Goal: Information Seeking & Learning: Learn about a topic

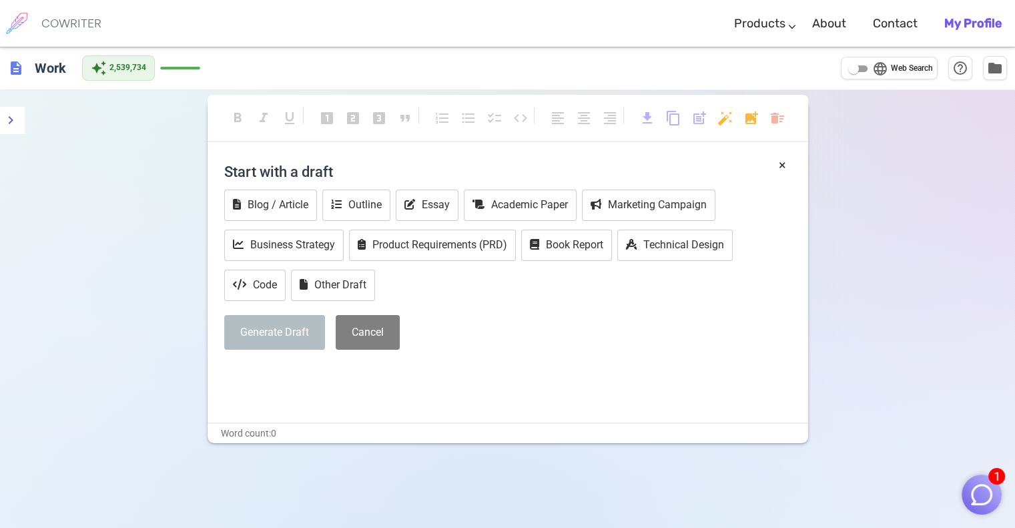
click at [981, 486] on img "button" at bounding box center [981, 494] width 25 height 25
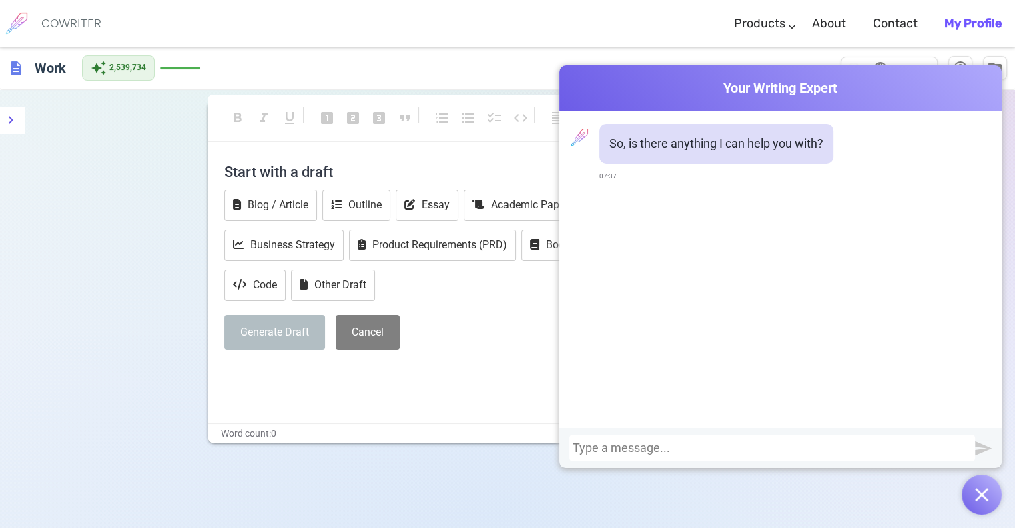
click at [754, 444] on div at bounding box center [771, 447] width 399 height 13
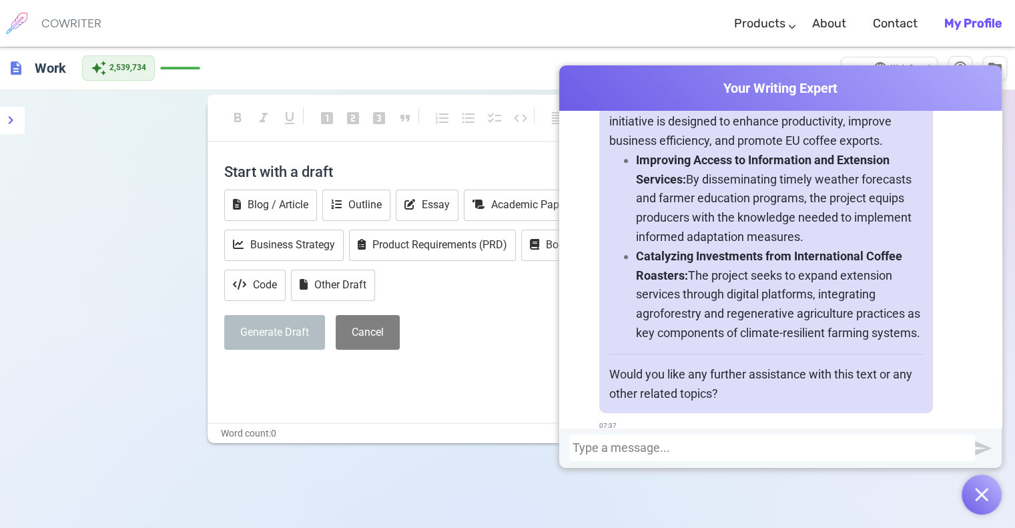
scroll to position [859, 0]
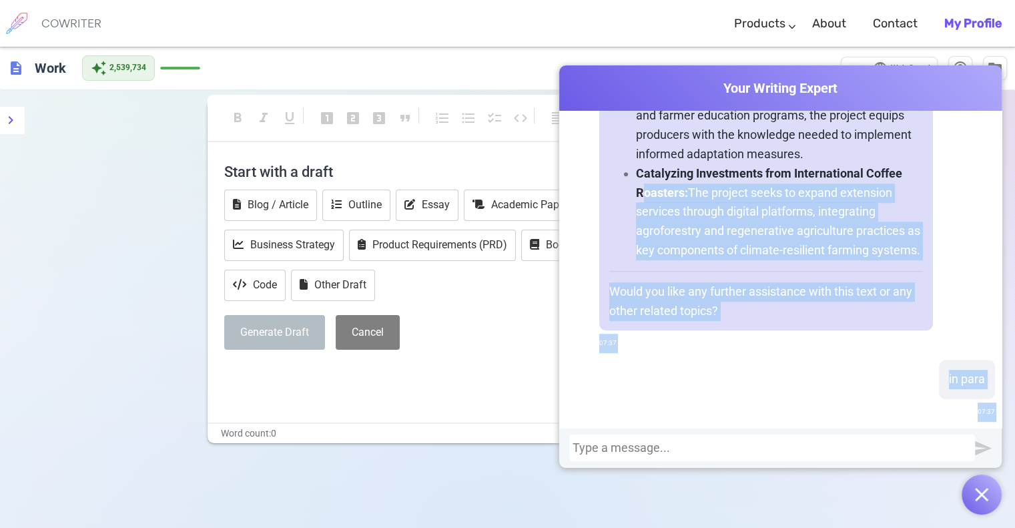
drag, startPoint x: 819, startPoint y: 336, endPoint x: 636, endPoint y: 204, distance: 225.7
click at [636, 204] on div "So, is there anything I can help you with? 07:37 correct this: Sub-component 1.…" at bounding box center [780, 269] width 442 height 317
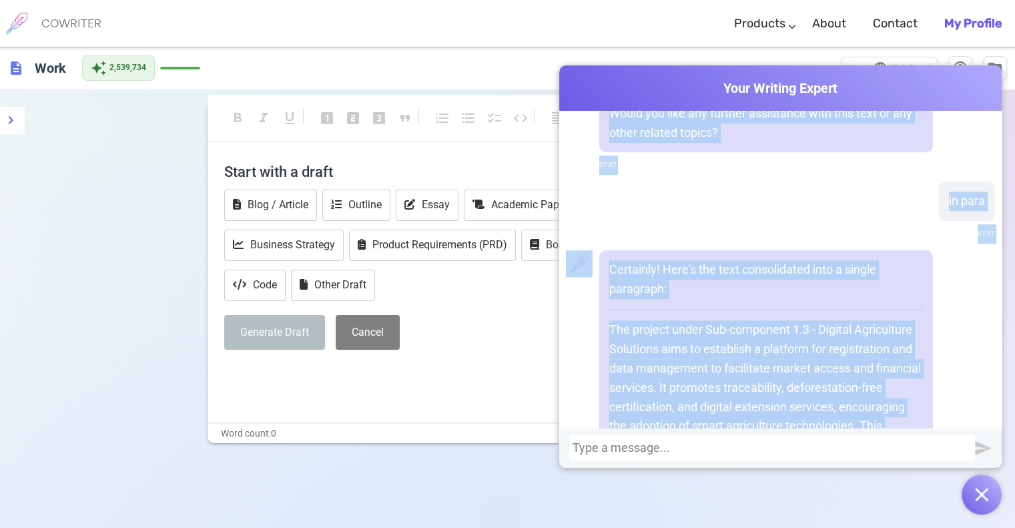
scroll to position [1193, 0]
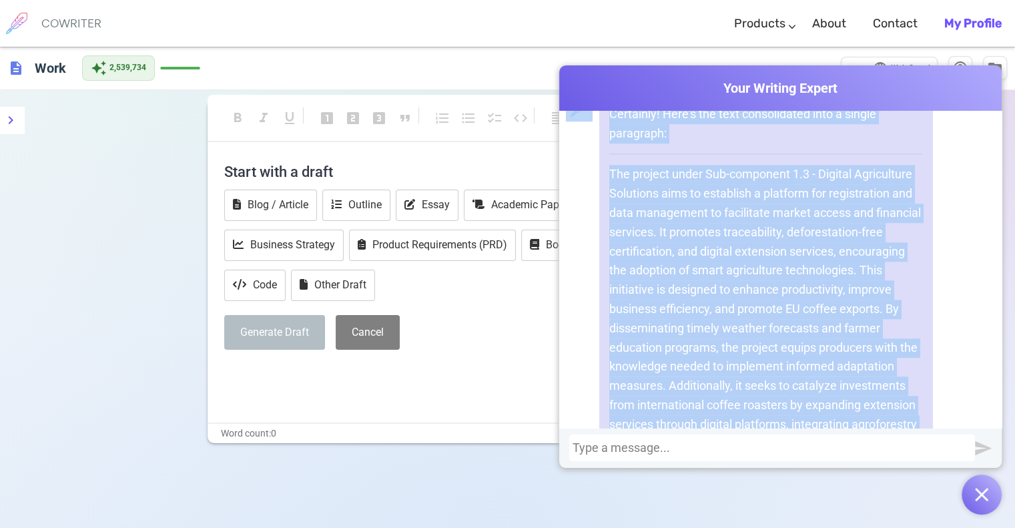
click at [709, 278] on p "The project under Sub-component 1.3 - Digital Agriculture Solutions aims to est…" at bounding box center [766, 319] width 314 height 308
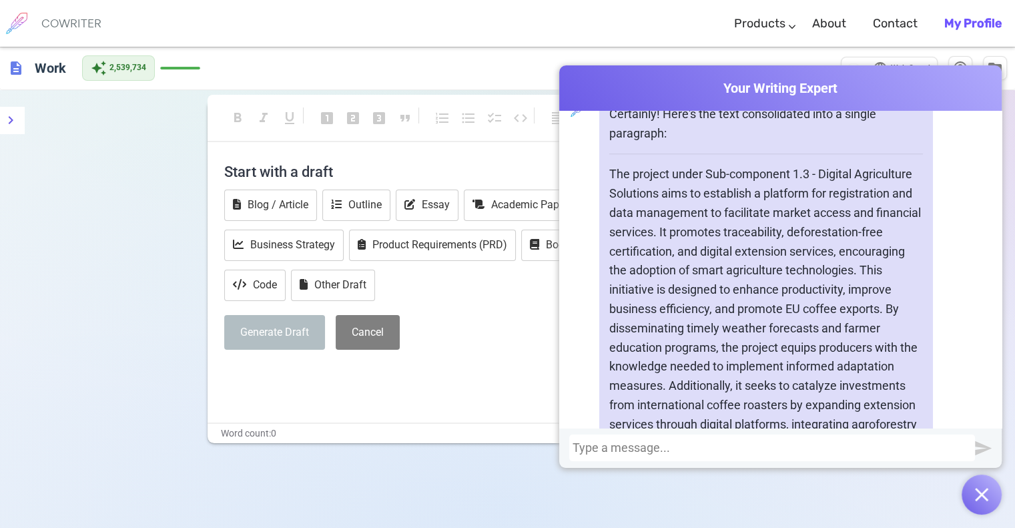
click at [609, 191] on p "The project under Sub-component 1.3 - Digital Agriculture Solutions aims to est…" at bounding box center [766, 319] width 314 height 308
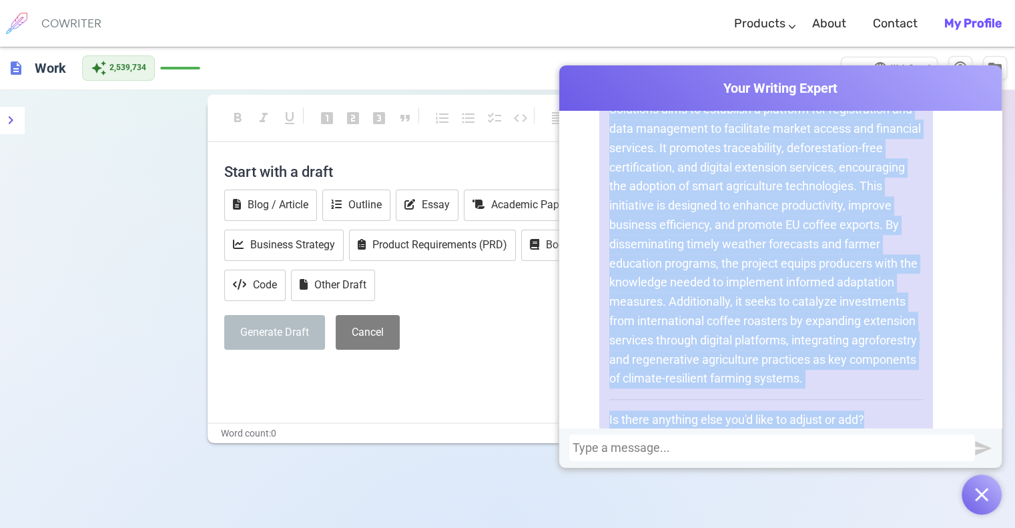
scroll to position [1337, 0]
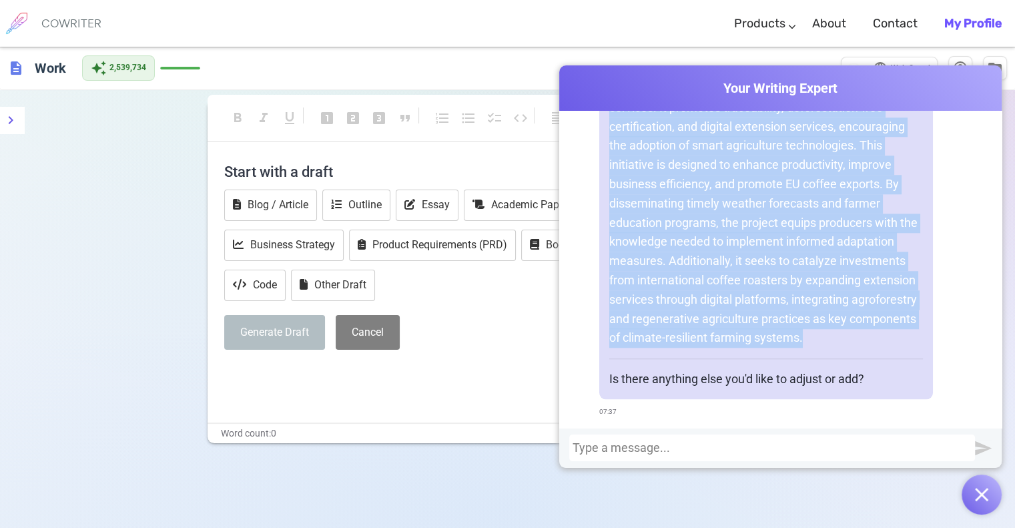
drag, startPoint x: 604, startPoint y: 188, endPoint x: 799, endPoint y: 258, distance: 206.4
click at [893, 336] on p "The project under Sub-component 1.3 - Digital Agriculture Solutions aims to est…" at bounding box center [766, 194] width 314 height 308
copy p "The project under Sub-component 1.3 - Digital Agriculture Solutions aims to est…"
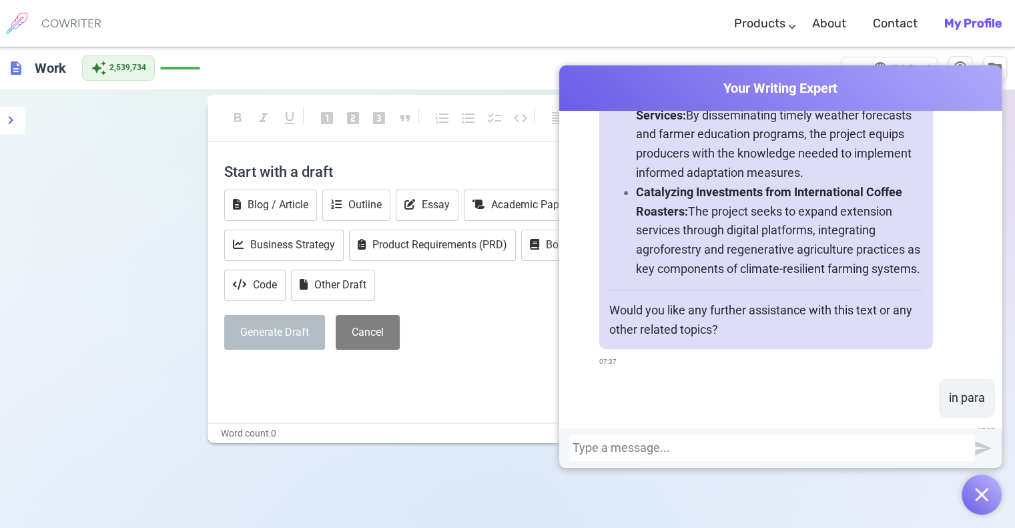
scroll to position [892, 0]
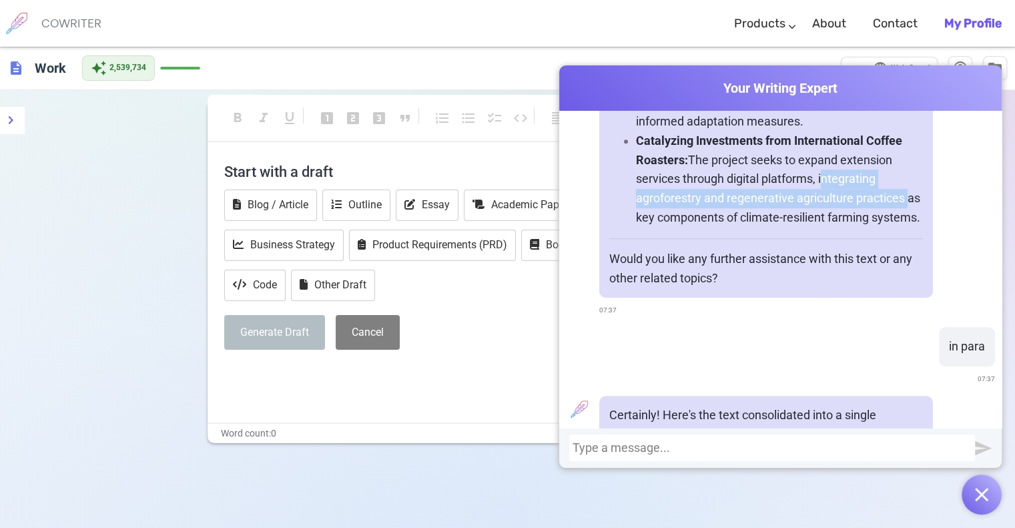
drag, startPoint x: 815, startPoint y: 200, endPoint x: 899, endPoint y: 218, distance: 85.3
click at [899, 218] on p "Catalyzing Investments from International Coffee Roasters: The project seeks to…" at bounding box center [779, 179] width 287 height 96
copy p "integrating agroforestry and regenerative agriculture practices"
click at [753, 445] on div at bounding box center [771, 447] width 399 height 13
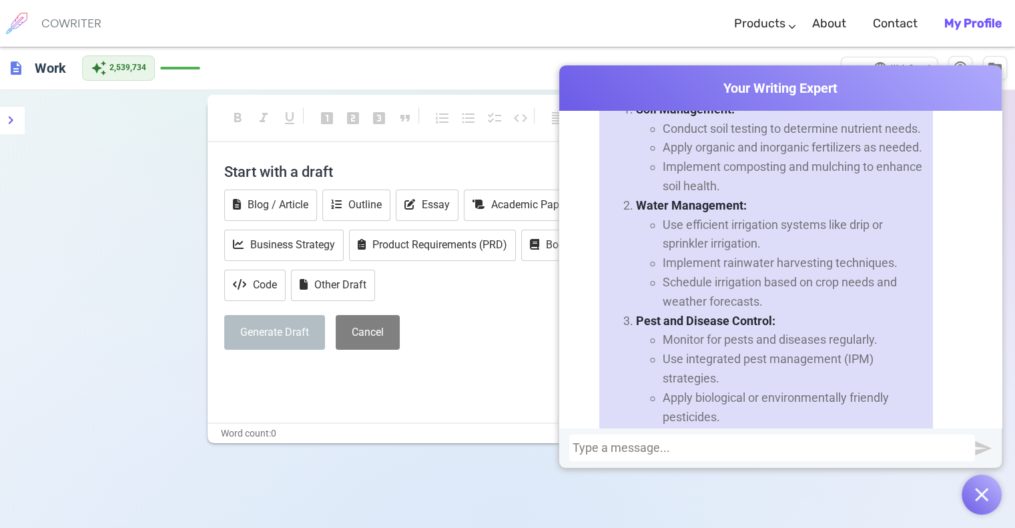
scroll to position [1893, 0]
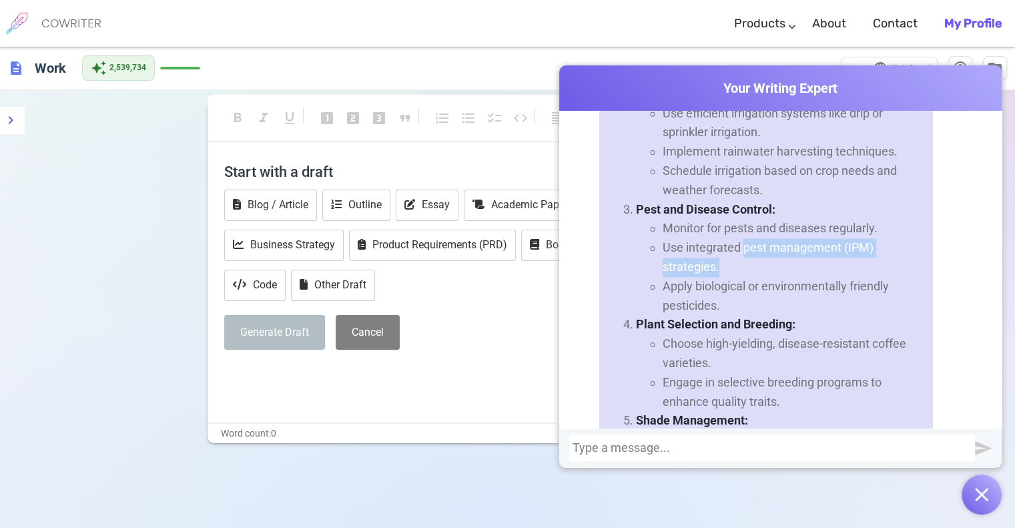
drag, startPoint x: 741, startPoint y: 285, endPoint x: 742, endPoint y: 296, distance: 11.4
click at [742, 277] on li "Use integrated pest management (IPM) strategies." at bounding box center [792, 257] width 260 height 39
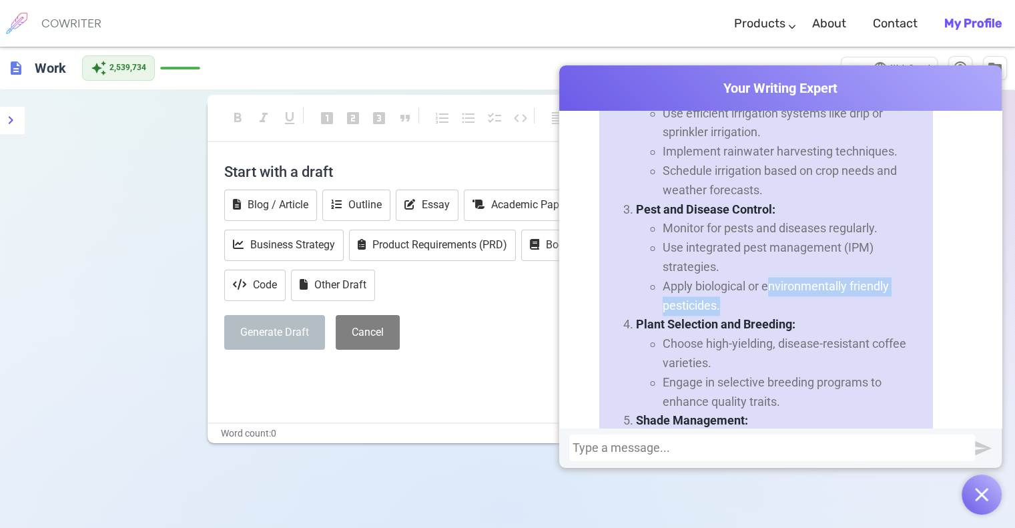
drag, startPoint x: 763, startPoint y: 320, endPoint x: 766, endPoint y: 336, distance: 15.6
click at [766, 316] on li "Apply biological or environmentally friendly pesticides." at bounding box center [792, 296] width 260 height 39
drag, startPoint x: 759, startPoint y: 320, endPoint x: 711, endPoint y: 336, distance: 50.8
click at [711, 316] on li "Apply biological or environmentally friendly pesticides." at bounding box center [792, 296] width 260 height 39
drag, startPoint x: 660, startPoint y: 322, endPoint x: 726, endPoint y: 340, distance: 68.5
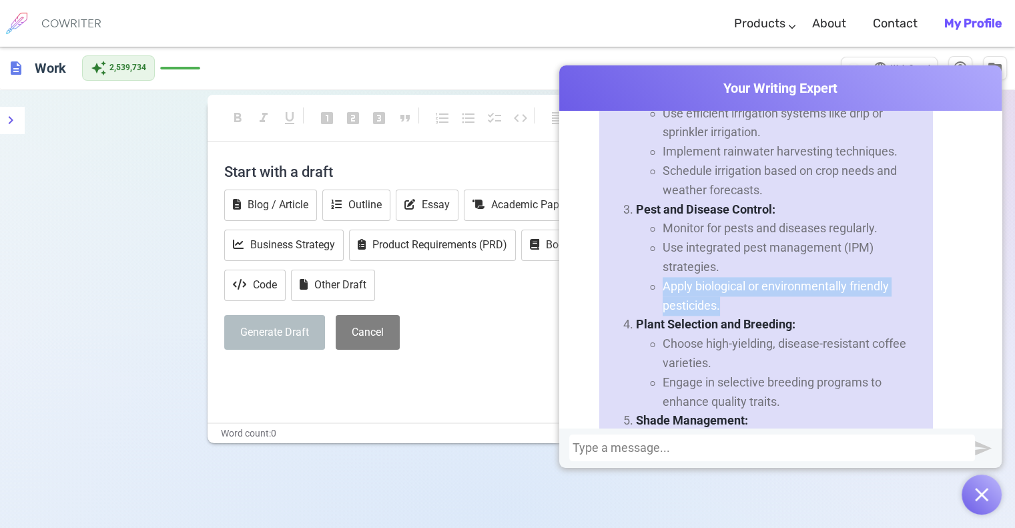
click at [726, 316] on li "Apply biological or environmentally friendly pesticides." at bounding box center [792, 296] width 260 height 39
copy li "Apply biological or environmentally friendly pesticides."
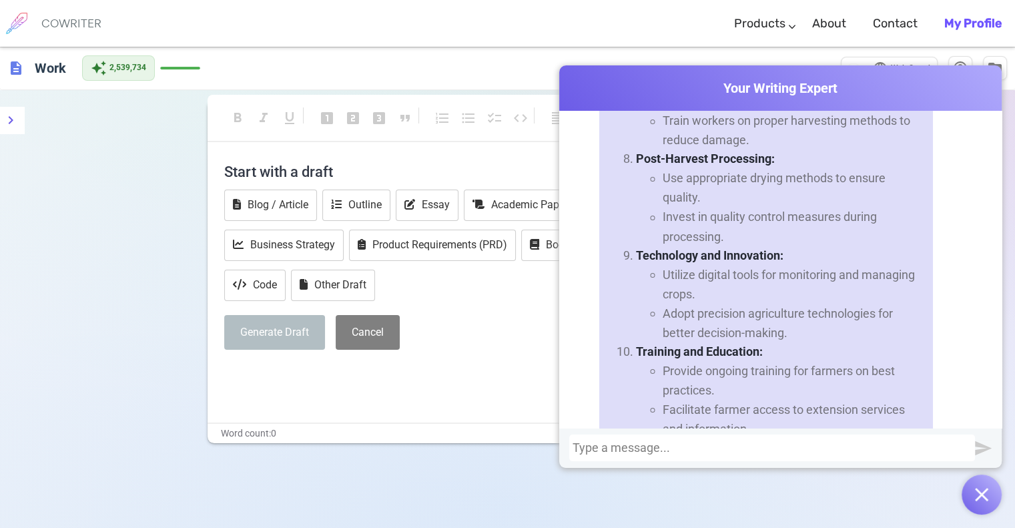
scroll to position [2449, 0]
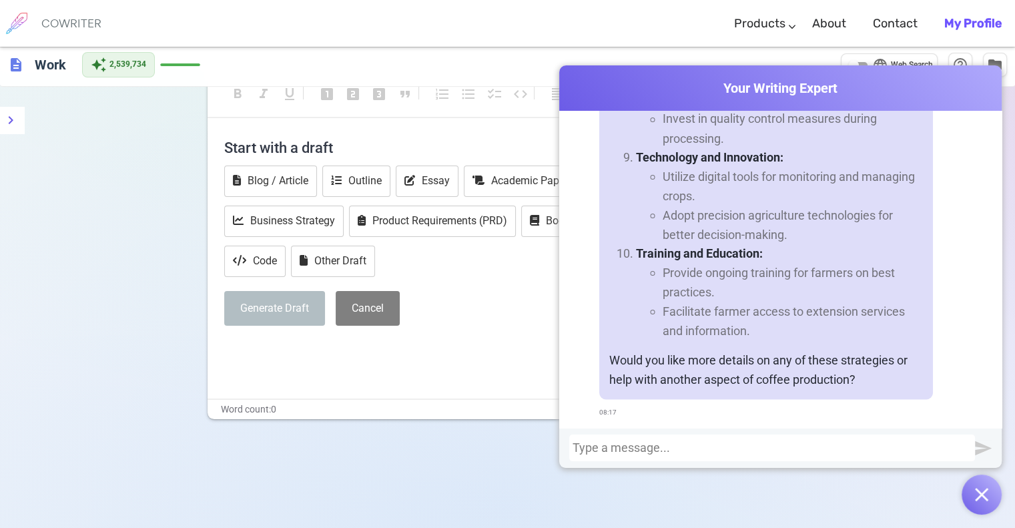
scroll to position [0, 0]
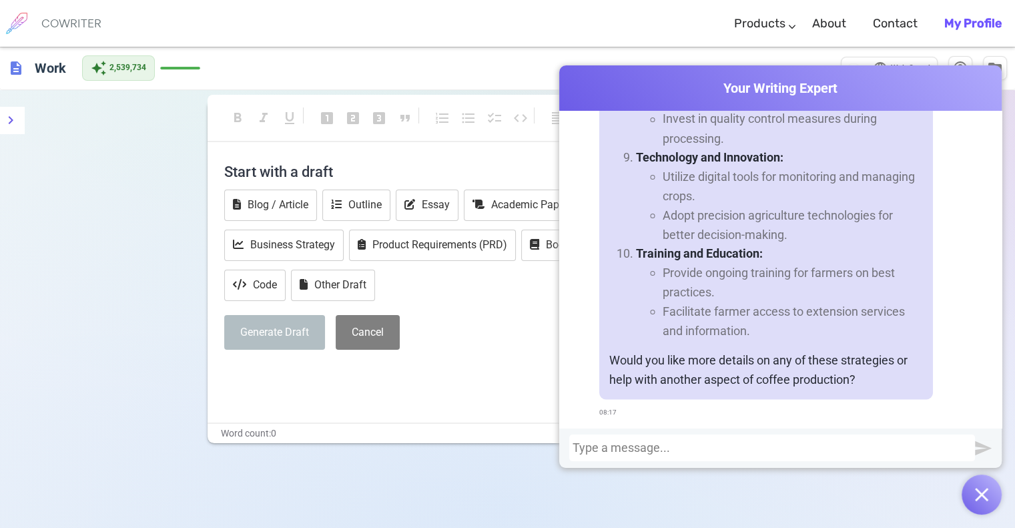
click at [620, 453] on div at bounding box center [771, 447] width 399 height 13
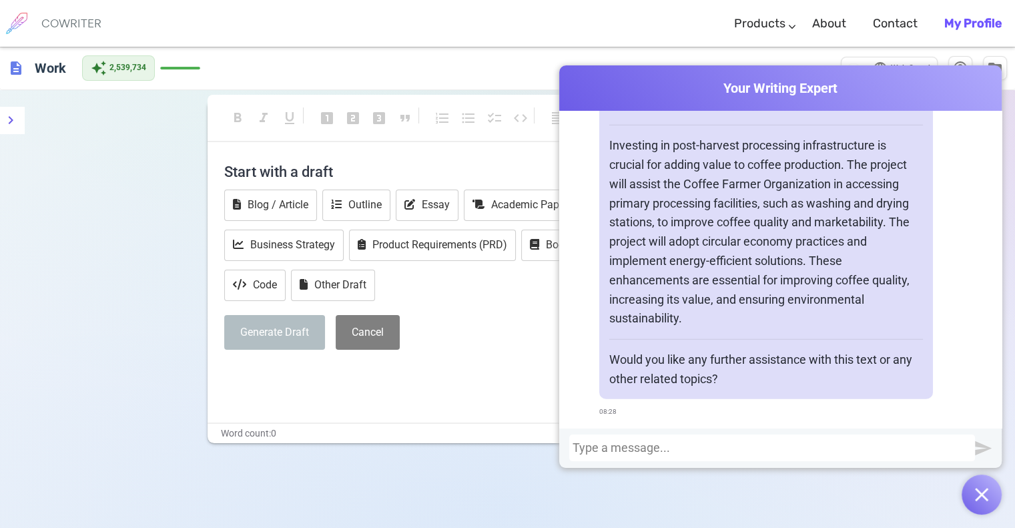
scroll to position [3260, 0]
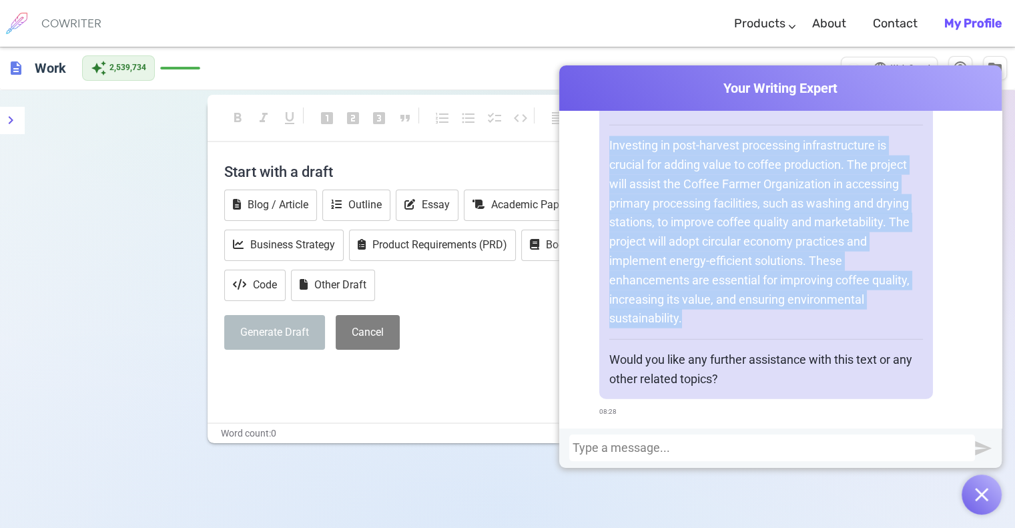
drag, startPoint x: 683, startPoint y: 312, endPoint x: 603, endPoint y: 140, distance: 189.8
click at [603, 140] on div "Certainly! Here's the corrected version of the text: Investing in post-harvest …" at bounding box center [766, 242] width 334 height 314
copy p "Investing in post-harvest processing infrastructure is crucial for adding value…"
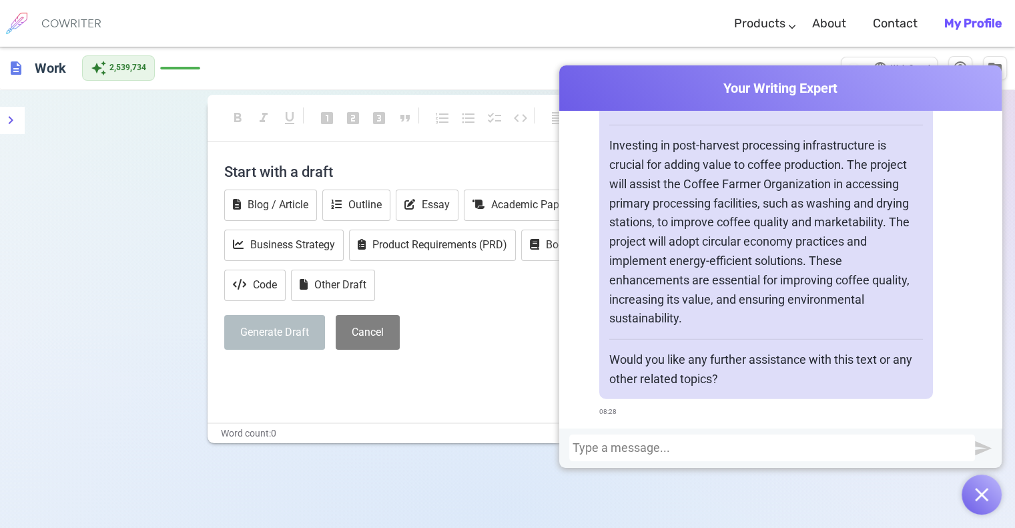
click at [628, 444] on div at bounding box center [771, 447] width 399 height 13
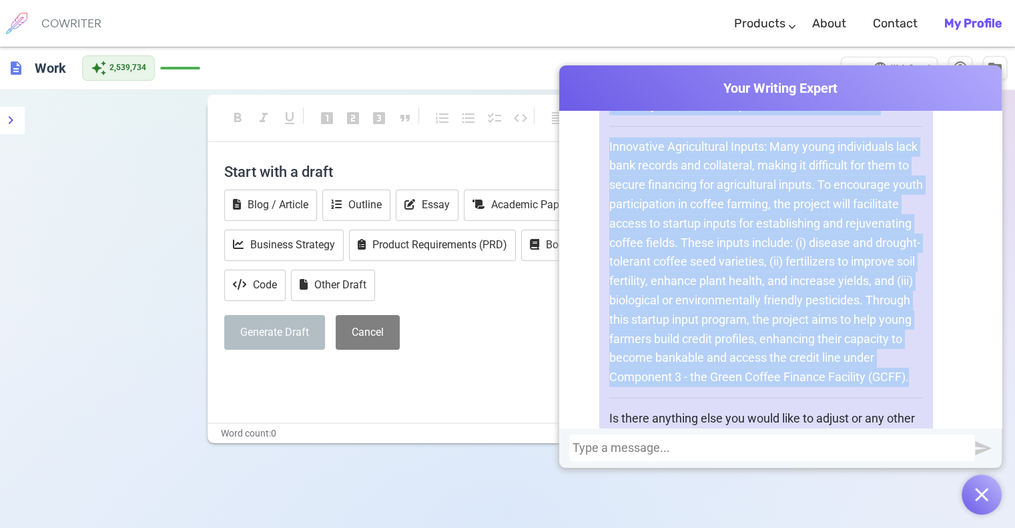
scroll to position [4034, 0]
drag, startPoint x: 670, startPoint y: 312, endPoint x: 602, endPoint y: 183, distance: 145.3
click at [602, 183] on div "Certainly! Here's a more precise version of the text: Innovative Agricultural I…" at bounding box center [766, 273] width 334 height 372
copy p "Innovative Agricultural Inputs: Many young individuals lack bank records and co…"
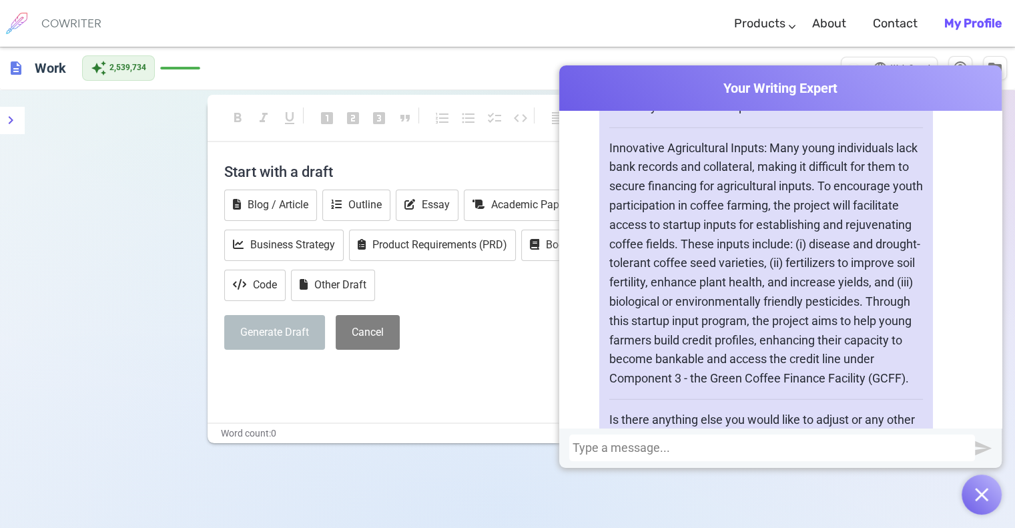
click at [648, 450] on div at bounding box center [771, 447] width 399 height 13
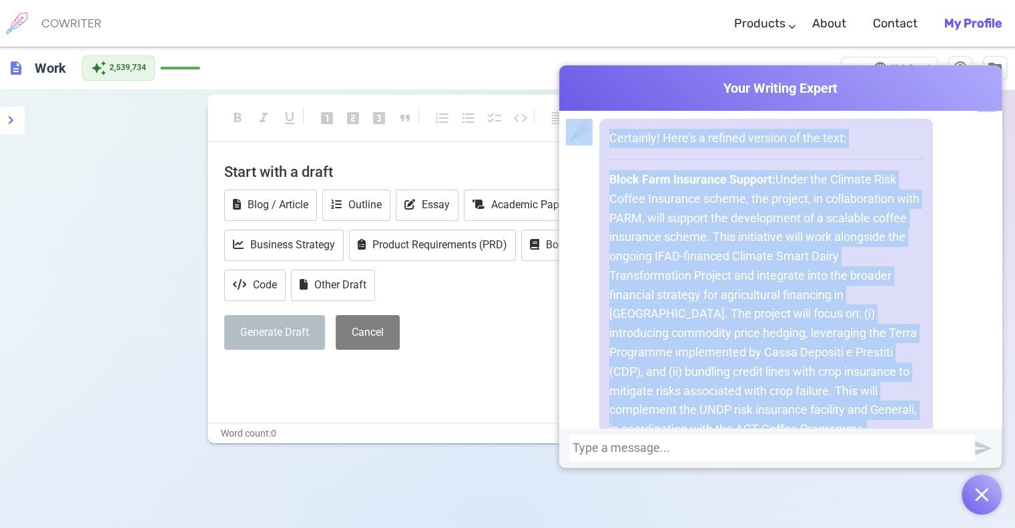
scroll to position [4817, 0]
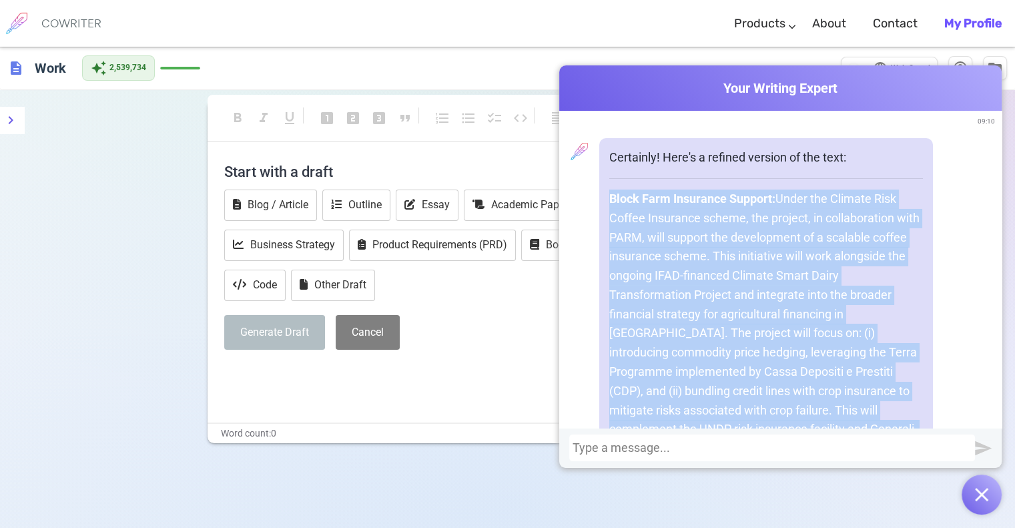
drag, startPoint x: 690, startPoint y: 332, endPoint x: 626, endPoint y: 256, distance: 99.9
click at [604, 258] on div "Certainly! Here's a refined version of the text: Block Farm Insurance Support: …" at bounding box center [766, 333] width 334 height 391
copy p "Block Farm Insurance Support: Under the Climate Risk Coffee Insurance scheme, t…"
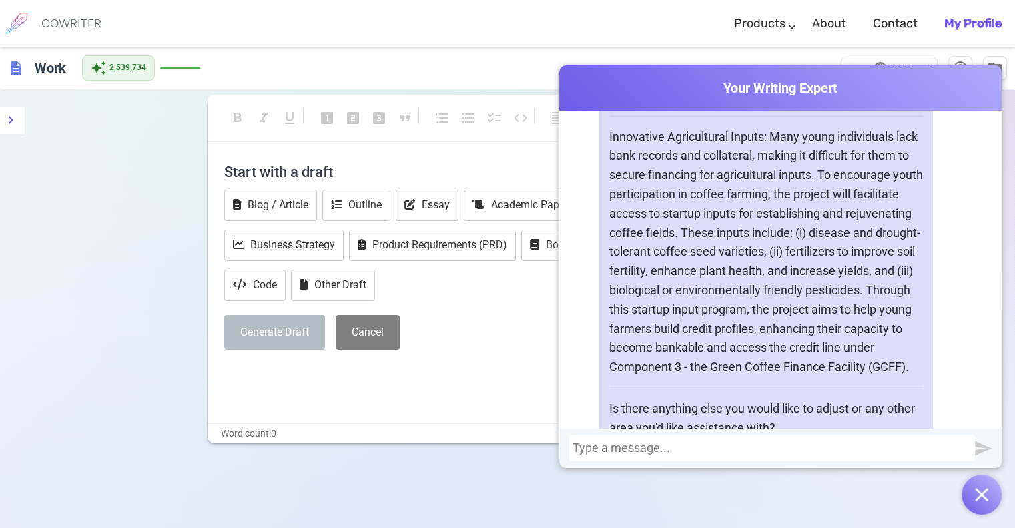
scroll to position [4003, 0]
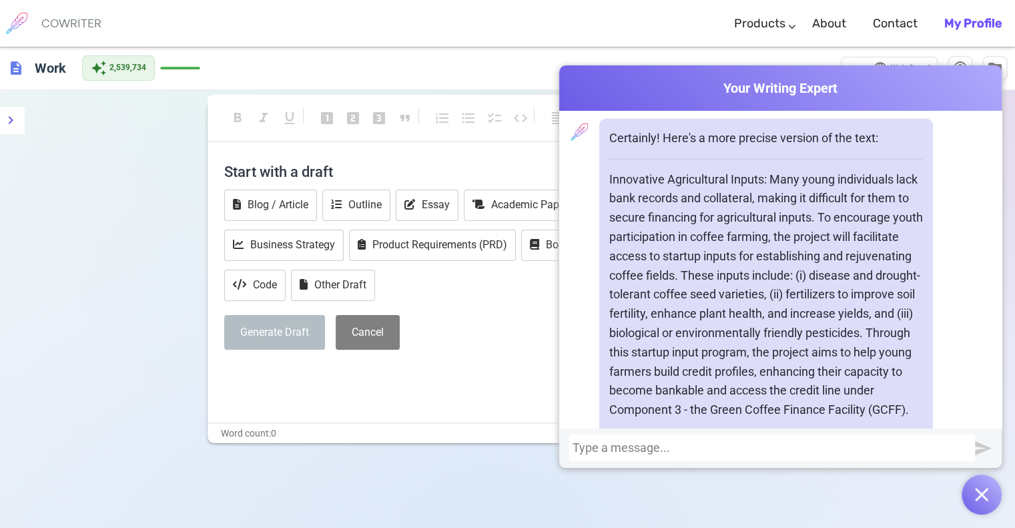
click at [685, 444] on div at bounding box center [771, 447] width 399 height 13
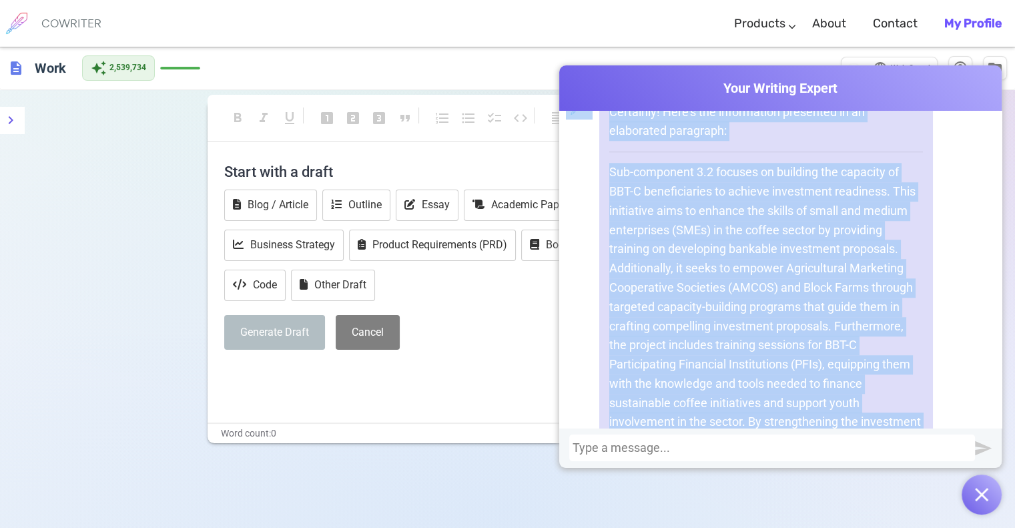
scroll to position [6143, 0]
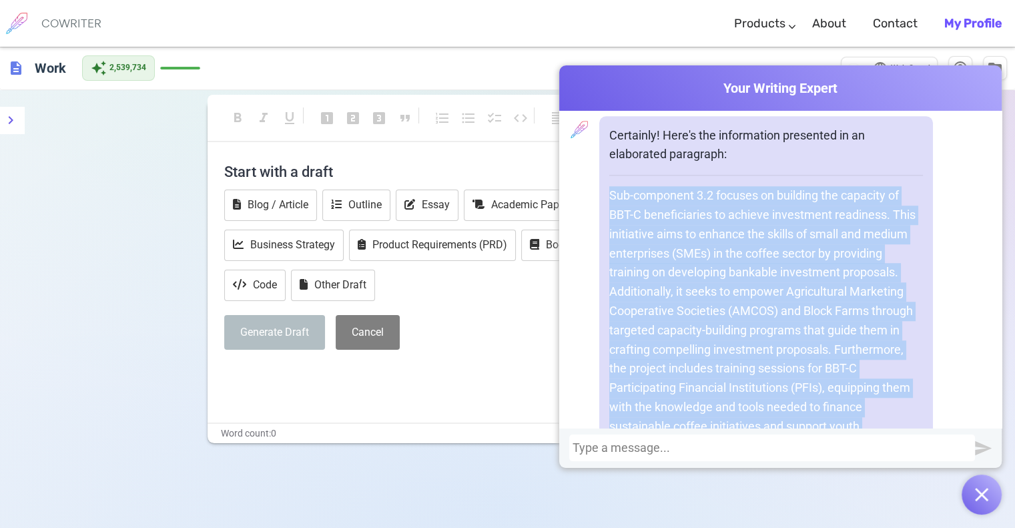
drag, startPoint x: 897, startPoint y: 324, endPoint x: 600, endPoint y: 250, distance: 305.2
click at [600, 250] on div "Certainly! Here's the information presented in an elaborated paragraph: Sub-com…" at bounding box center [766, 350] width 334 height 468
copy p "Sub-component 3.2 focuses on building the capacity of BBT-C beneficiaries to ac…"
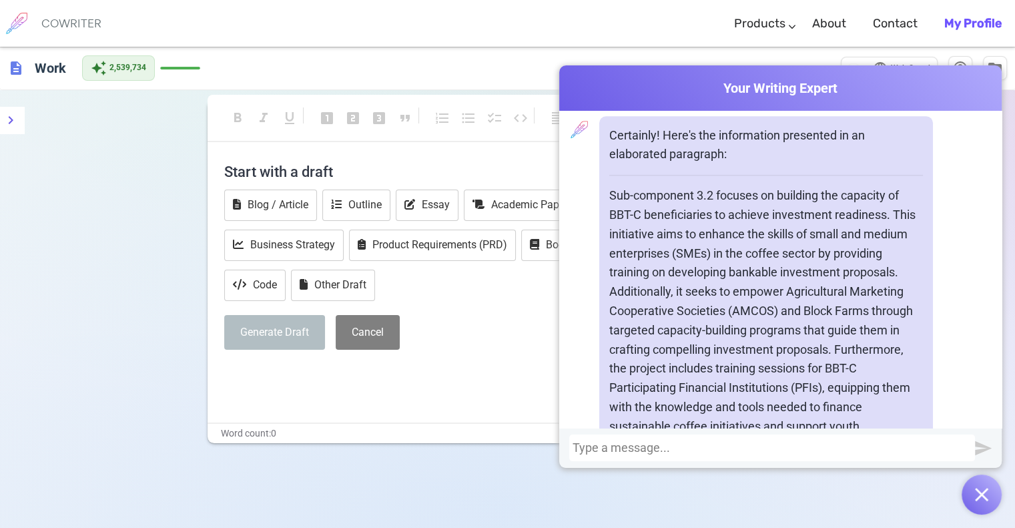
click at [640, 454] on div at bounding box center [772, 447] width 406 height 27
click at [641, 452] on div at bounding box center [771, 447] width 399 height 13
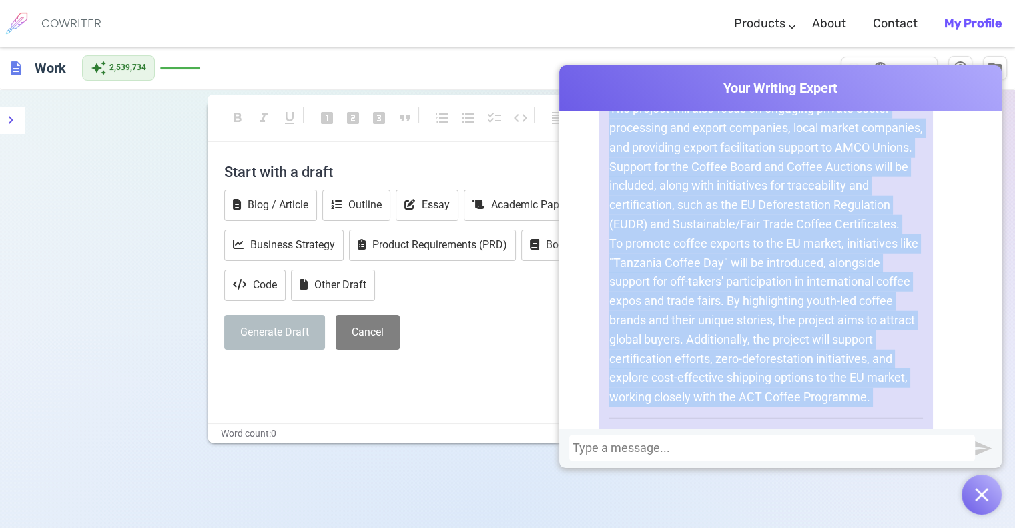
scroll to position [8640, 0]
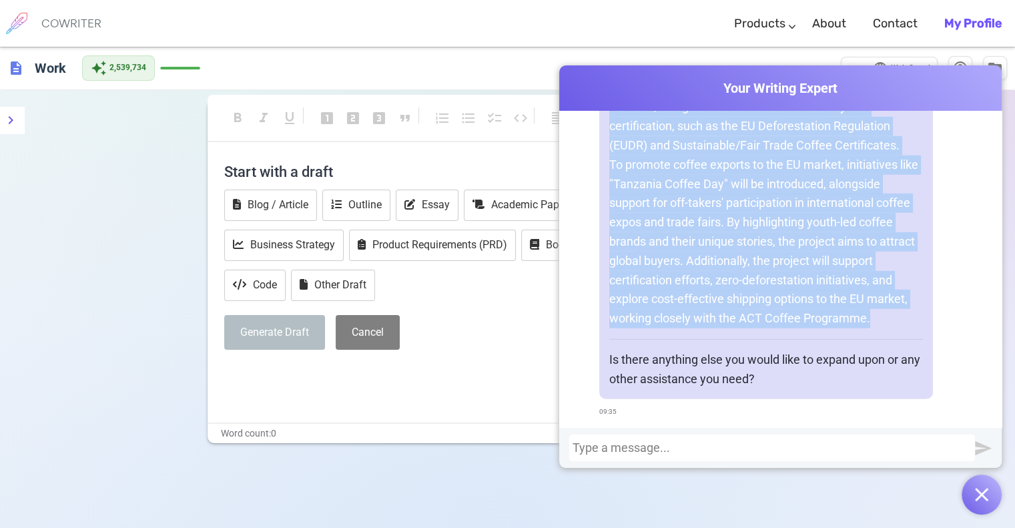
drag, startPoint x: 607, startPoint y: 210, endPoint x: 883, endPoint y: 320, distance: 297.1
copy div "Lor-ipsumdolo 5.9 – Sitamet Consec Adipiscingel sed Doeiusmod Temporinci: Utl e…"
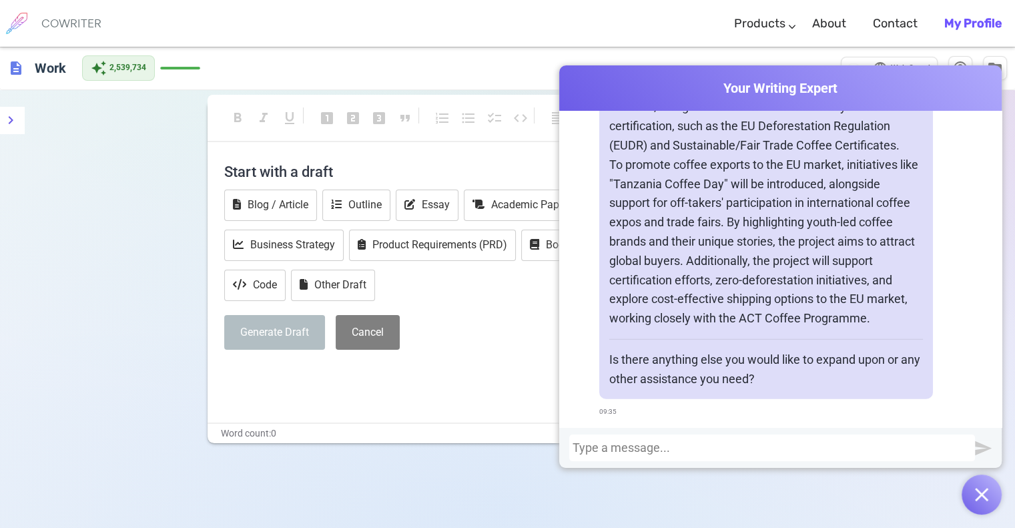
click at [734, 442] on div at bounding box center [771, 447] width 399 height 13
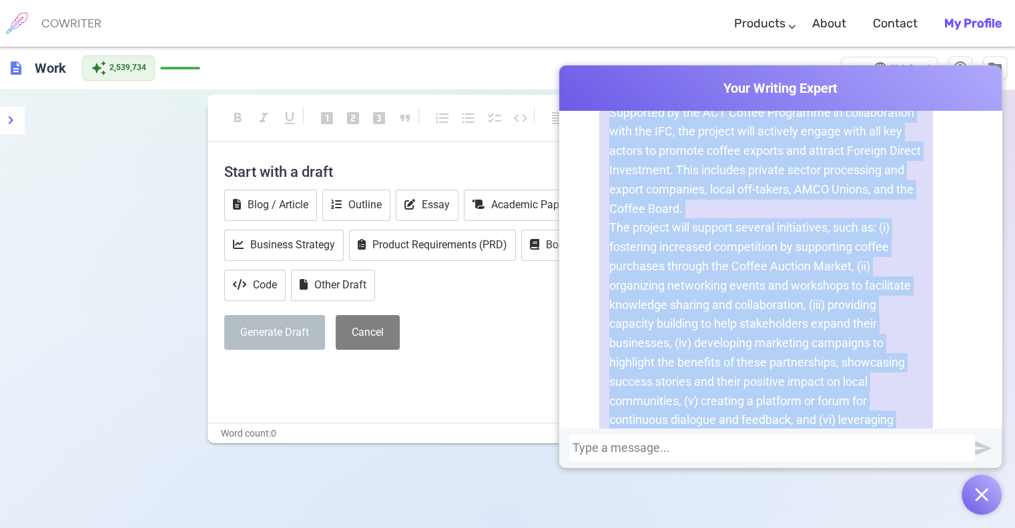
scroll to position [9760, 0]
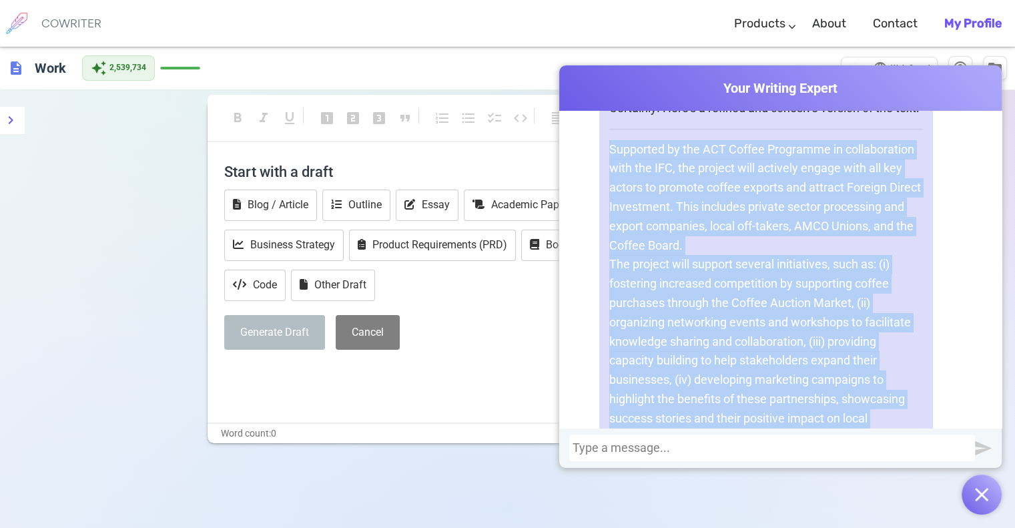
drag, startPoint x: 851, startPoint y: 321, endPoint x: 602, endPoint y: 199, distance: 277.2
click at [602, 199] on div "Certainly! Here's a refined and cohesive version of the text: Supported by the …" at bounding box center [766, 457] width 334 height 737
copy div "Supported by the ACT Coffee Programme in collaboration with the IFC, the projec…"
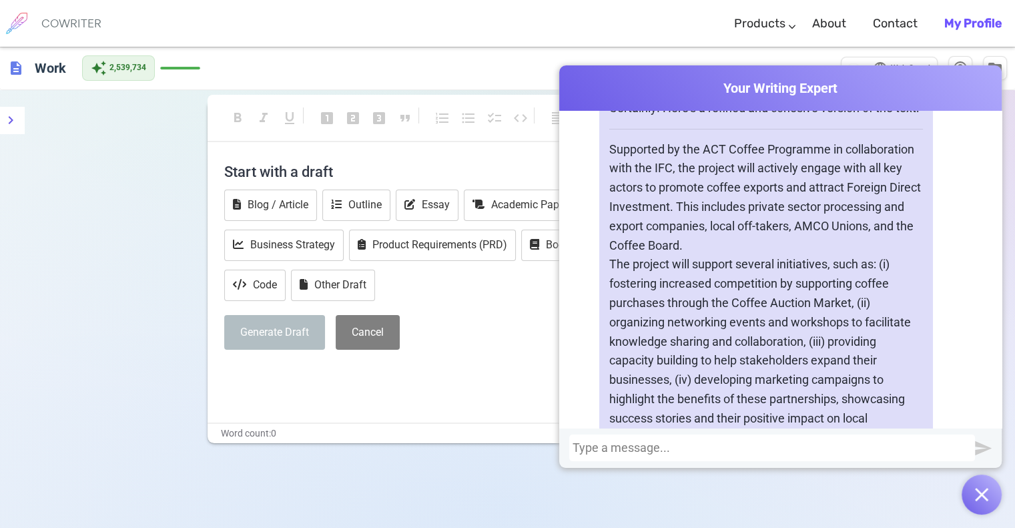
click at [590, 448] on div at bounding box center [771, 447] width 399 height 13
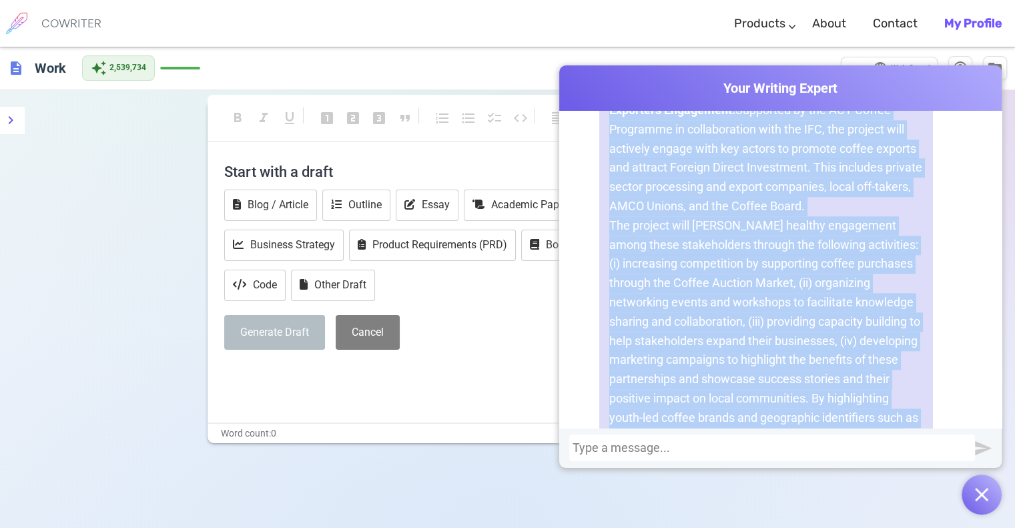
scroll to position [11630, 0]
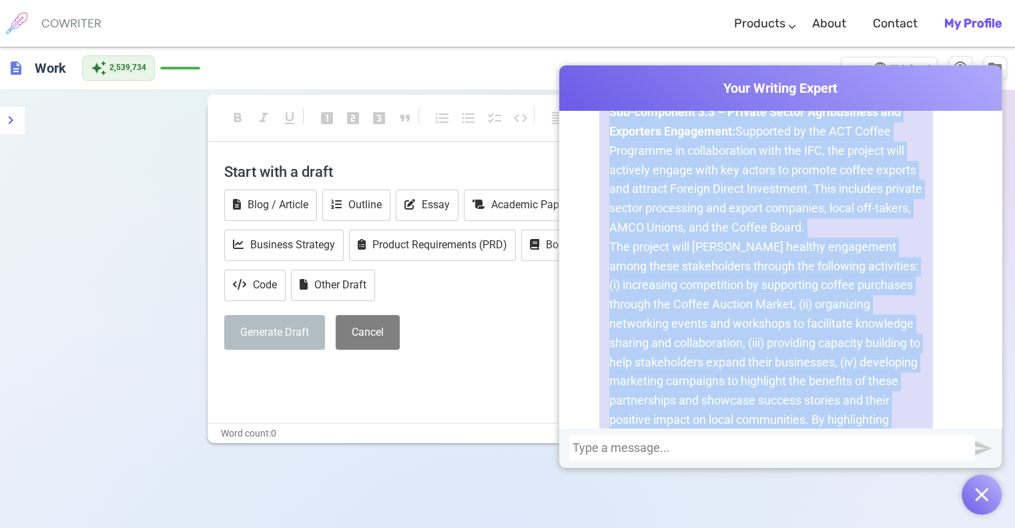
drag, startPoint x: 709, startPoint y: 320, endPoint x: 607, endPoint y: 172, distance: 179.3
click at [605, 173] on div "Certainly! Here's a corrected and polished version of the text: Sub-component 3…" at bounding box center [766, 420] width 334 height 775
copy div "Lor-ipsumdolo 0.7 – Sitamet Consec Adipiscingel sed Doeiusmod Temporinci: Utlab…"
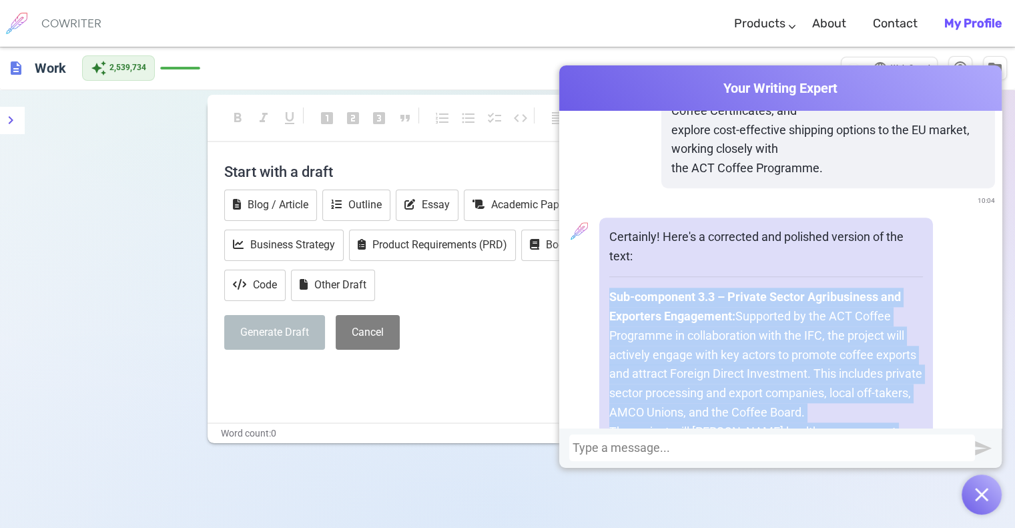
scroll to position [11407, 0]
